Goal: Task Accomplishment & Management: Manage account settings

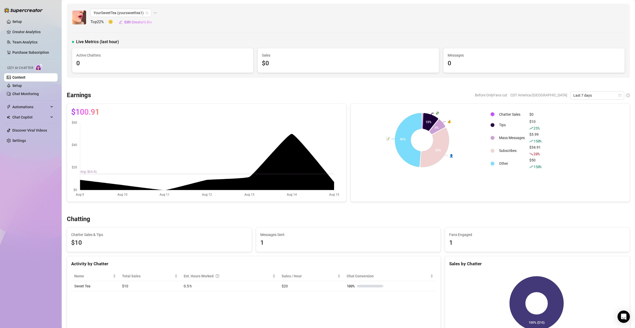
scroll to position [154, 0]
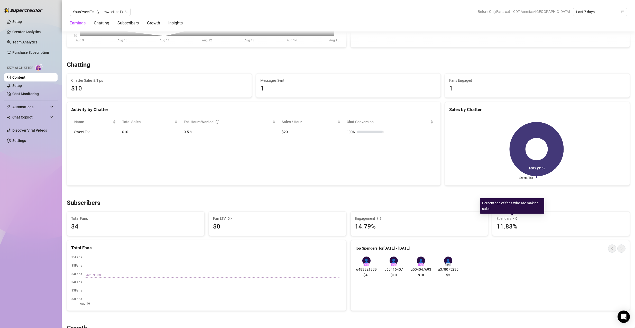
click at [513, 219] on icon "info-circle" at bounding box center [515, 219] width 4 height 4
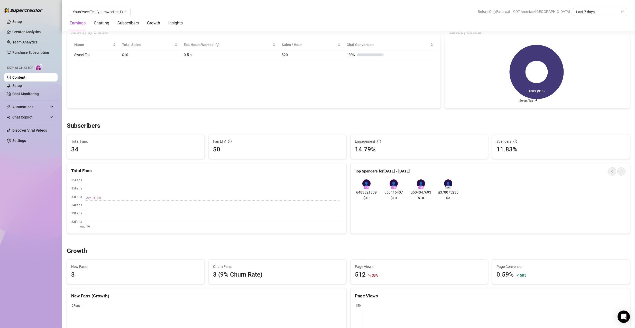
scroll to position [308, 0]
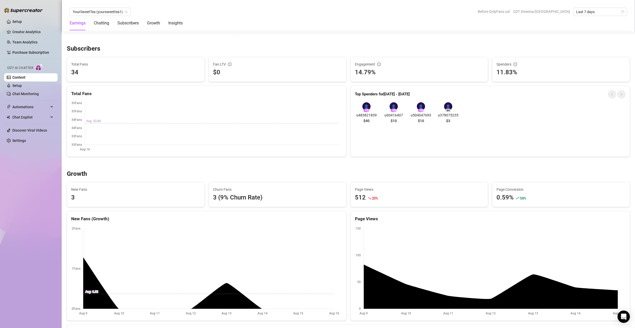
click at [223, 195] on div "3 (9% Churn Rate)" at bounding box center [277, 198] width 129 height 10
click at [214, 197] on div "3 (9% Churn Rate)" at bounding box center [277, 198] width 129 height 10
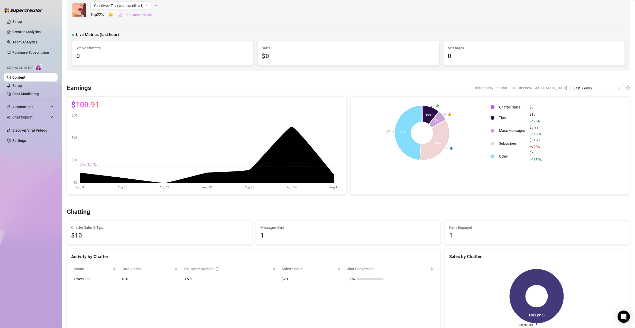
scroll to position [0, 0]
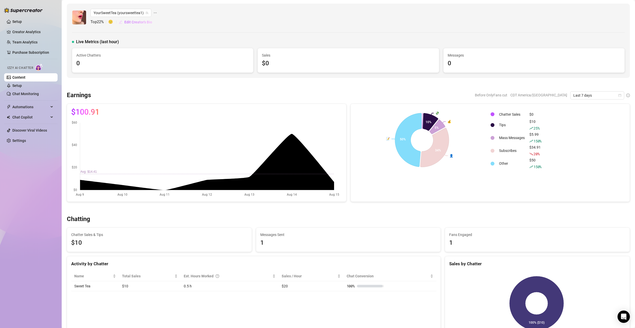
click at [138, 22] on span "Edit Creator's Bio" at bounding box center [138, 22] width 28 height 4
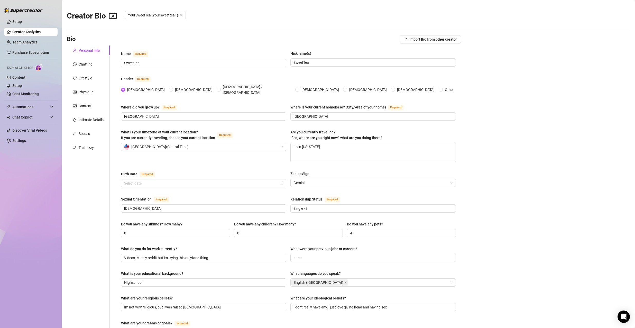
radio input "true"
type input "[DATE]"
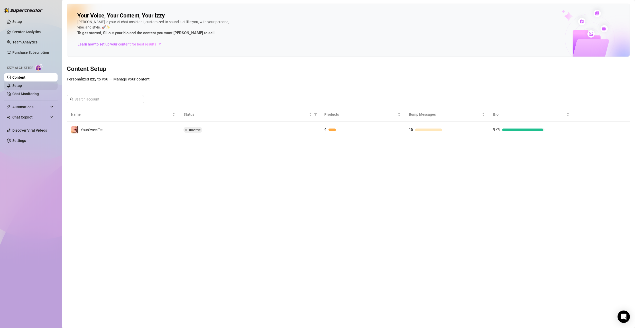
click at [22, 88] on link "Setup" at bounding box center [17, 85] width 10 height 4
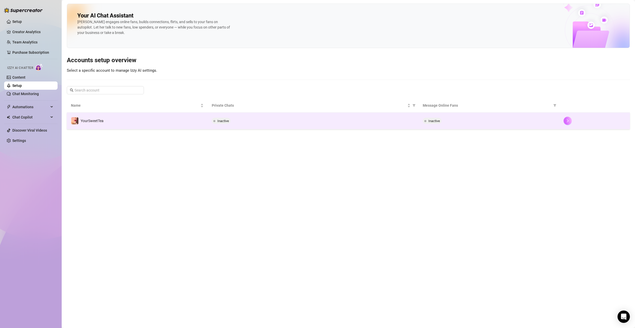
click at [565, 124] on button "button" at bounding box center [567, 121] width 8 height 8
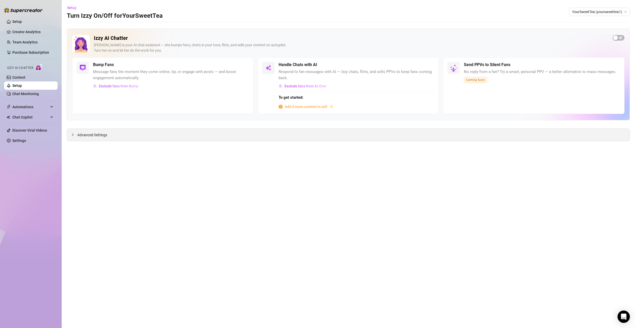
click at [172, 138] on div "Advanced Settings" at bounding box center [348, 135] width 562 height 12
click at [17, 21] on link "Setup" at bounding box center [17, 22] width 10 height 4
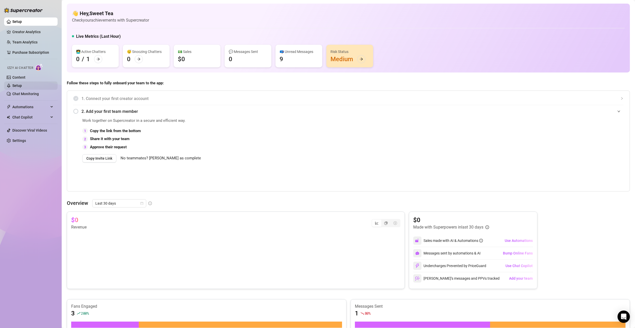
click at [22, 84] on link "Setup" at bounding box center [17, 85] width 10 height 4
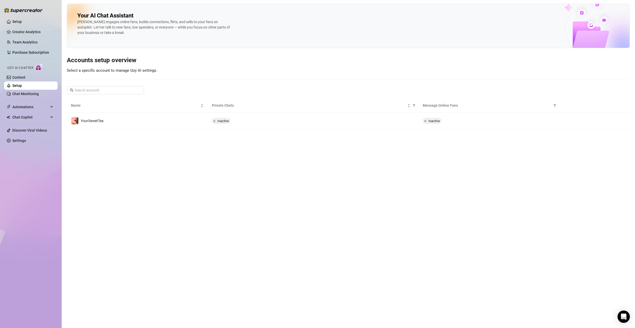
click at [22, 83] on link "Setup" at bounding box center [17, 85] width 10 height 4
click at [25, 77] on link "Content" at bounding box center [18, 77] width 13 height 4
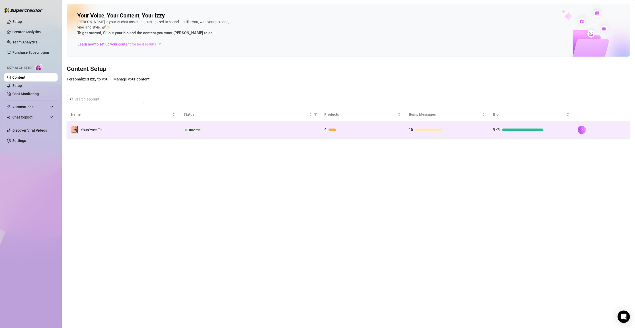
click at [576, 128] on td at bounding box center [601, 130] width 56 height 17
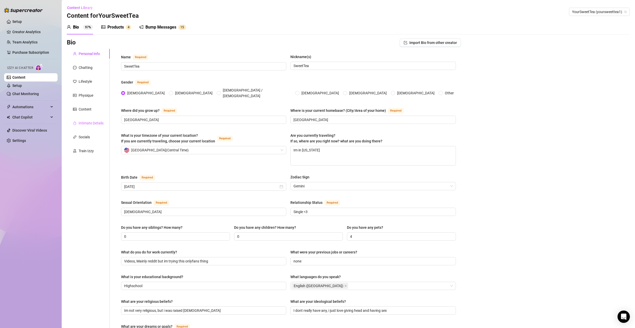
click at [79, 120] on div "Intimate Details" at bounding box center [88, 123] width 43 height 10
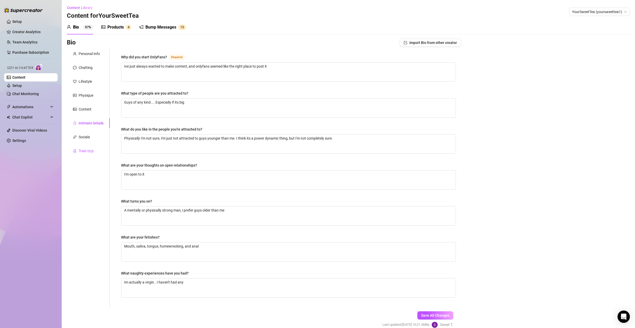
click at [83, 151] on div "Train Izzy" at bounding box center [86, 151] width 15 height 6
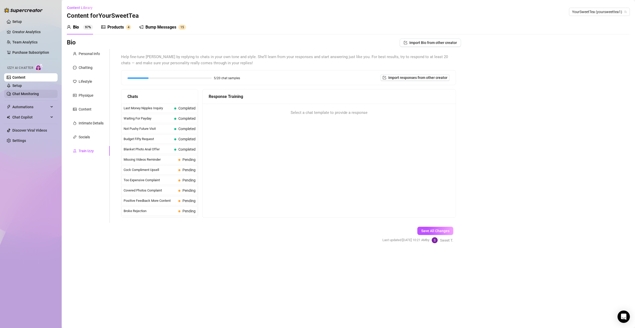
click at [33, 92] on link "Chat Monitoring" at bounding box center [25, 94] width 26 height 4
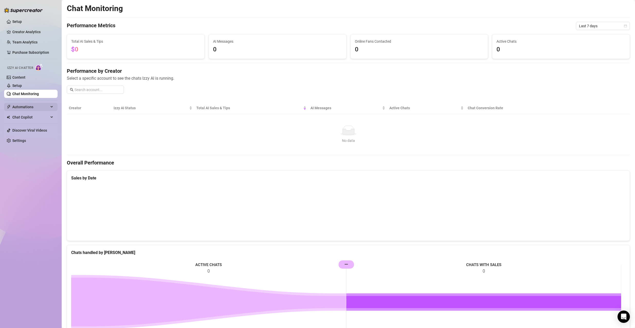
click at [26, 106] on span "Automations" at bounding box center [30, 107] width 36 height 8
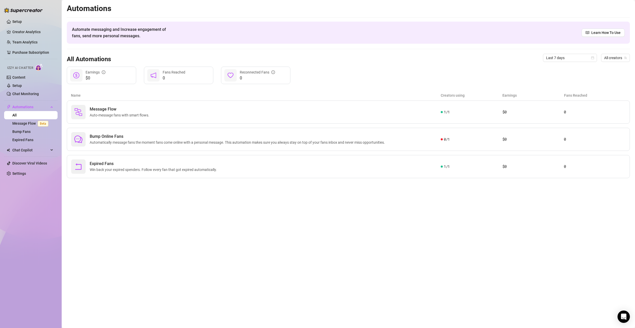
click at [39, 73] on div "Izzy AI Chatter" at bounding box center [30, 67] width 54 height 12
click at [25, 75] on link "Content" at bounding box center [18, 77] width 13 height 4
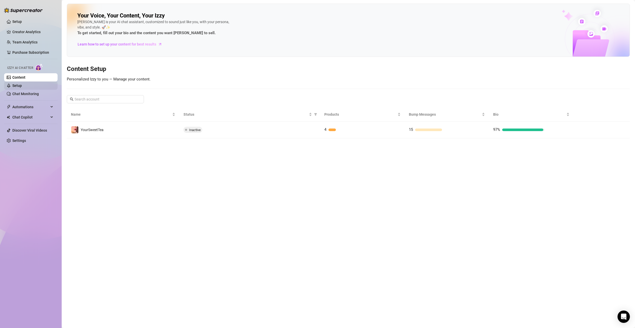
click at [22, 85] on link "Setup" at bounding box center [17, 85] width 10 height 4
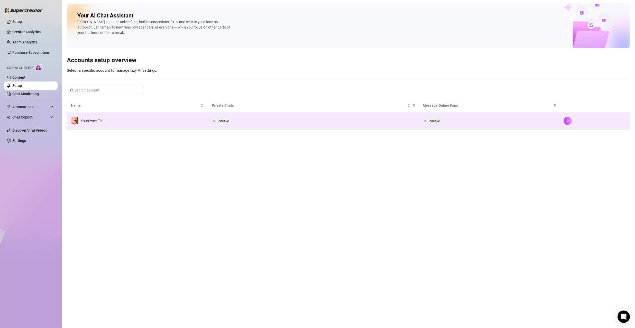
click at [109, 114] on td "YourSweetTea" at bounding box center [137, 121] width 141 height 17
